Goal: Task Accomplishment & Management: Complete application form

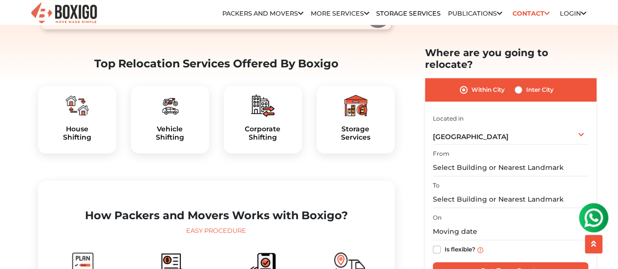
scroll to position [297, 0]
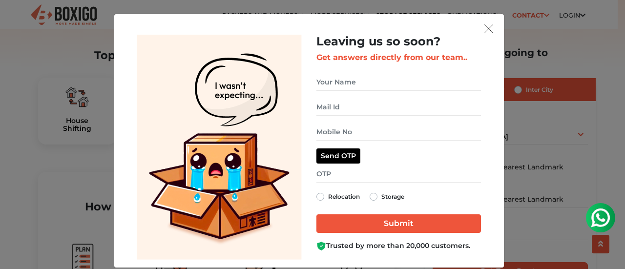
click at [189, 65] on img "get free quote dialog" at bounding box center [219, 147] width 165 height 225
click at [487, 31] on img "get free quote dialog" at bounding box center [489, 28] width 9 height 9
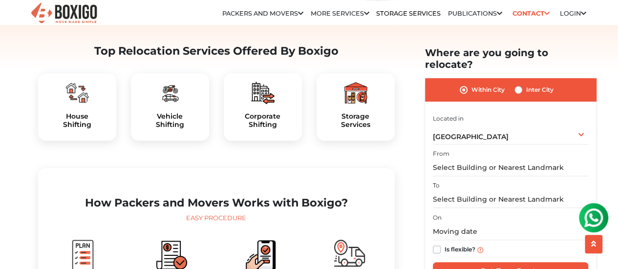
click at [64, 134] on div "House Shifting" at bounding box center [77, 106] width 78 height 67
click at [457, 160] on input "text" at bounding box center [510, 167] width 155 height 17
click at [459, 159] on input "text" at bounding box center [510, 167] width 155 height 17
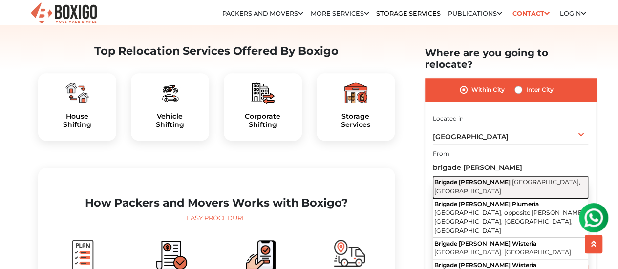
click at [470, 178] on span "[GEOGRAPHIC_DATA], [GEOGRAPHIC_DATA]" at bounding box center [507, 186] width 146 height 17
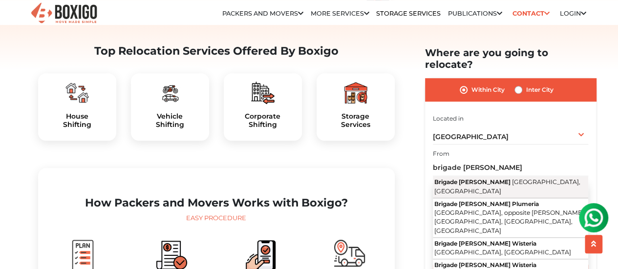
type input "Brigade [PERSON_NAME], [GEOGRAPHIC_DATA], [GEOGRAPHIC_DATA]"
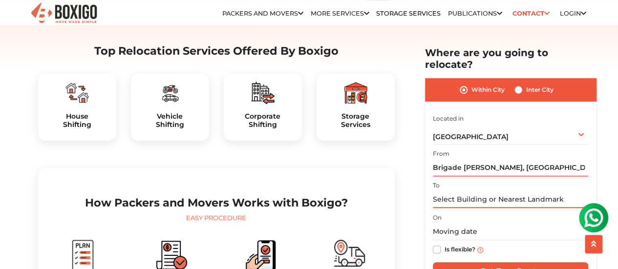
click at [472, 191] on input "text" at bounding box center [510, 199] width 155 height 17
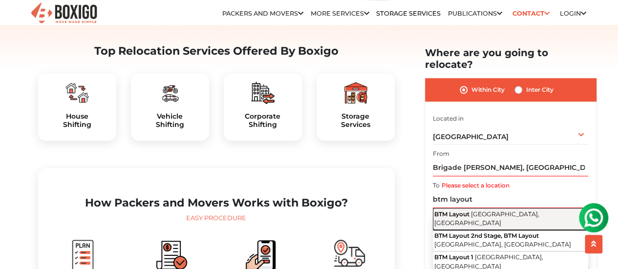
click at [488, 210] on span "[GEOGRAPHIC_DATA], [GEOGRAPHIC_DATA]" at bounding box center [486, 218] width 105 height 17
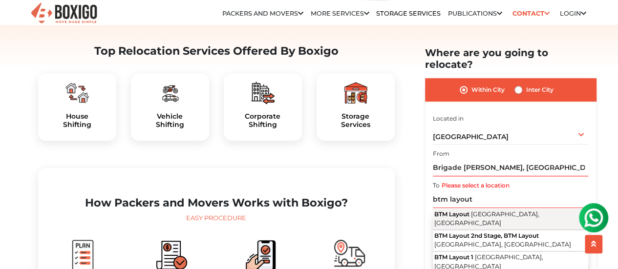
type input "BTM Layout, [GEOGRAPHIC_DATA], [GEOGRAPHIC_DATA]"
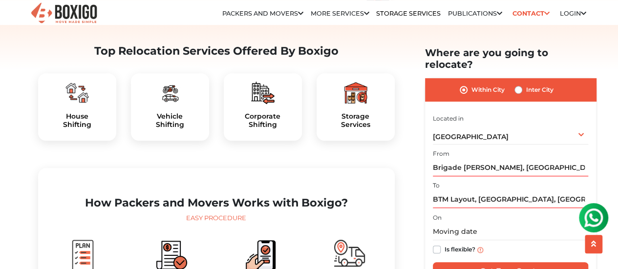
click at [445, 244] on label "Is flexible?" at bounding box center [460, 249] width 31 height 10
click at [433, 244] on input "Is flexible?" at bounding box center [437, 249] width 8 height 10
checkbox input "true"
click at [509, 262] on input "Get Free Quote" at bounding box center [510, 271] width 155 height 19
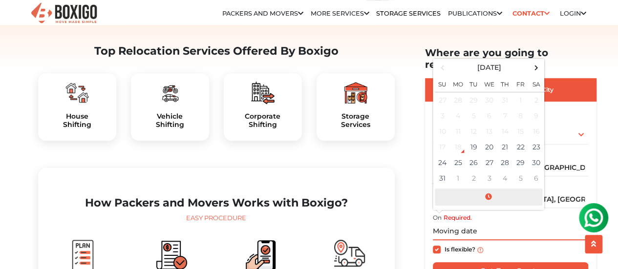
click at [490, 189] on span at bounding box center [488, 197] width 107 height 17
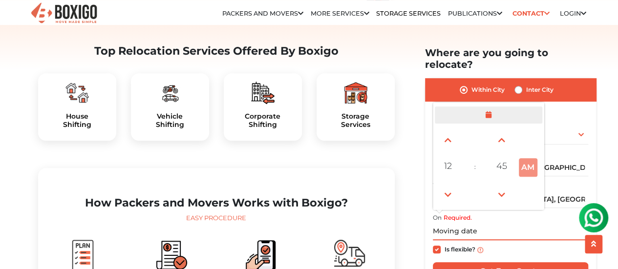
click at [490, 107] on span at bounding box center [488, 115] width 107 height 17
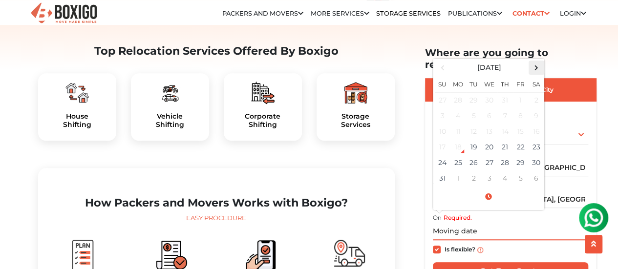
click at [536, 61] on span at bounding box center [536, 67] width 13 height 13
click at [445, 61] on span at bounding box center [442, 67] width 13 height 13
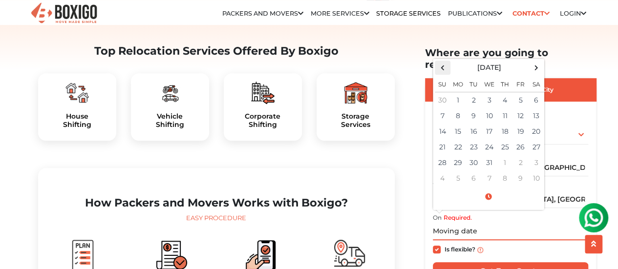
click at [445, 61] on span at bounding box center [442, 67] width 13 height 13
click at [461, 124] on td "15" at bounding box center [458, 132] width 16 height 16
type input "[DATE] 12:00 AM"
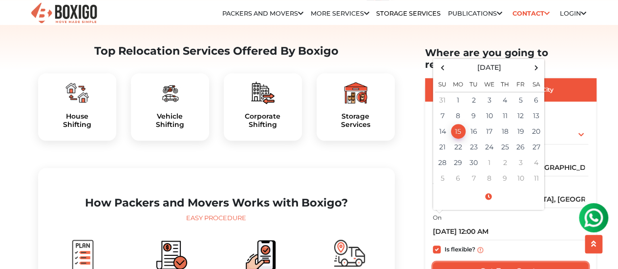
click at [495, 264] on input "Get Free Quote" at bounding box center [510, 271] width 155 height 19
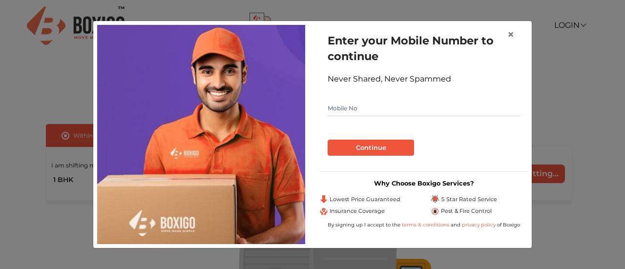
click at [406, 106] on input "text" at bounding box center [424, 109] width 192 height 16
type input "8147779975"
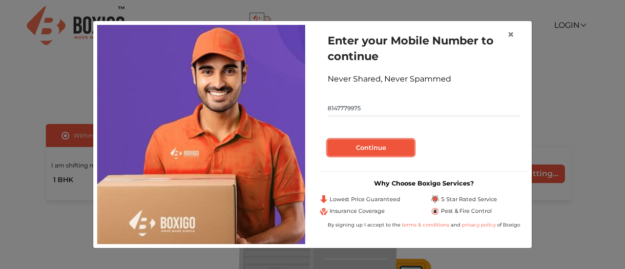
click at [390, 149] on button "Continue" at bounding box center [371, 148] width 86 height 17
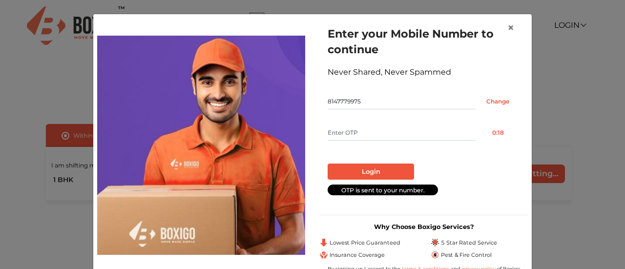
click at [381, 140] on input "text" at bounding box center [402, 133] width 148 height 16
type input "3562"
click at [379, 174] on button "Login" at bounding box center [371, 172] width 86 height 17
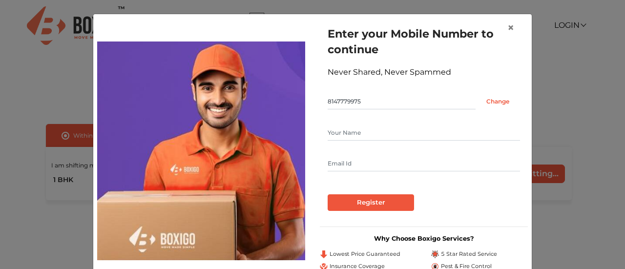
click at [378, 167] on input "text" at bounding box center [424, 164] width 192 height 16
type input "[EMAIL_ADDRESS][DOMAIN_NAME]"
type input "[PERSON_NAME]"
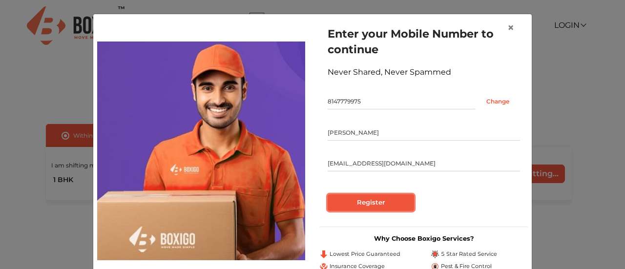
click at [370, 200] on input "Register" at bounding box center [371, 202] width 86 height 17
